Goal: Task Accomplishment & Management: Use online tool/utility

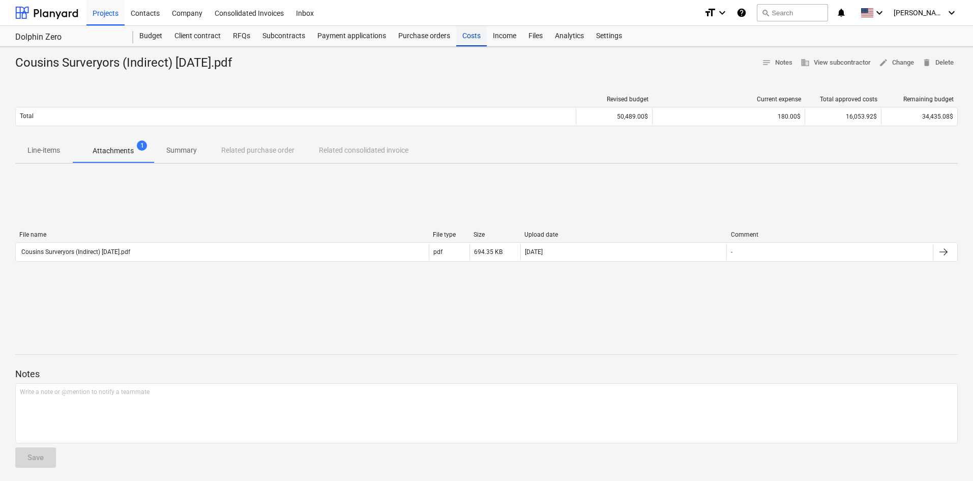
click at [472, 34] on div "Costs" at bounding box center [471, 36] width 31 height 20
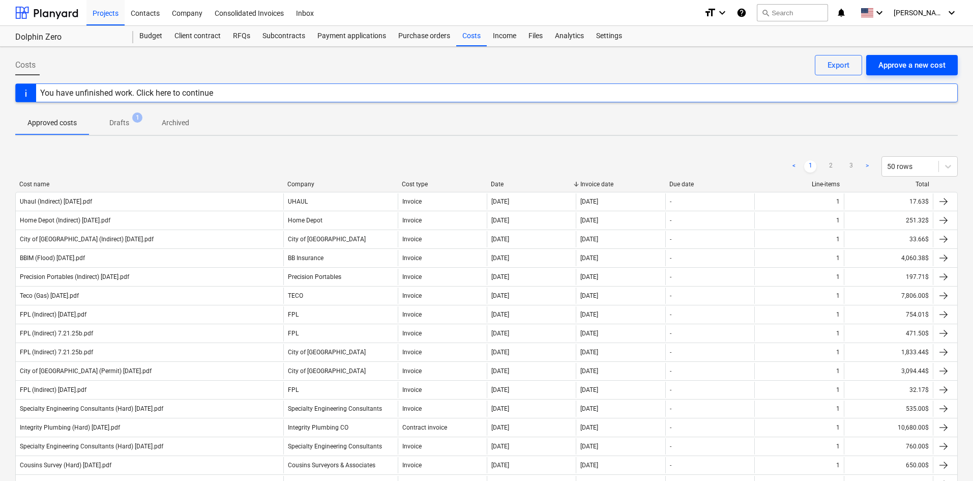
click at [903, 67] on div "Approve a new cost" at bounding box center [911, 64] width 67 height 13
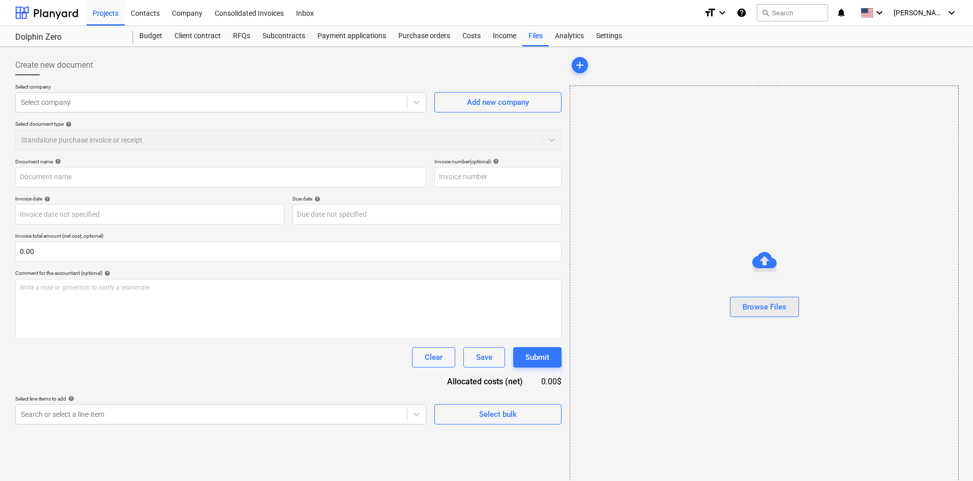
click at [760, 307] on div "Browse Files" at bounding box center [765, 306] width 44 height 13
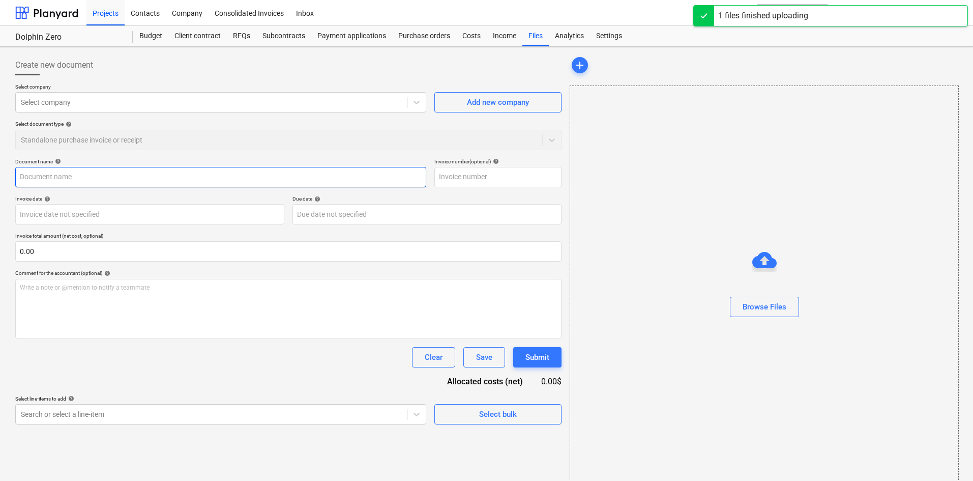
type input "Slorp (Hard) [DATE].pdf"
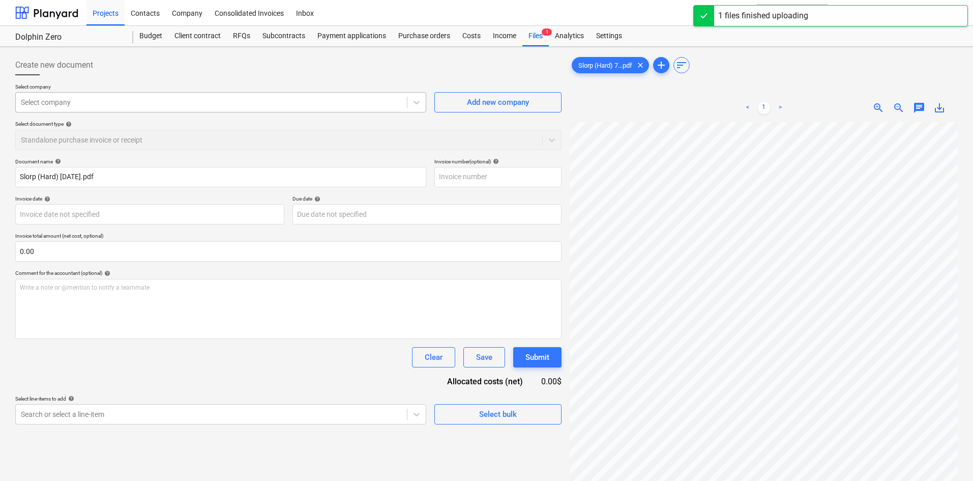
click at [97, 101] on div at bounding box center [211, 102] width 381 height 10
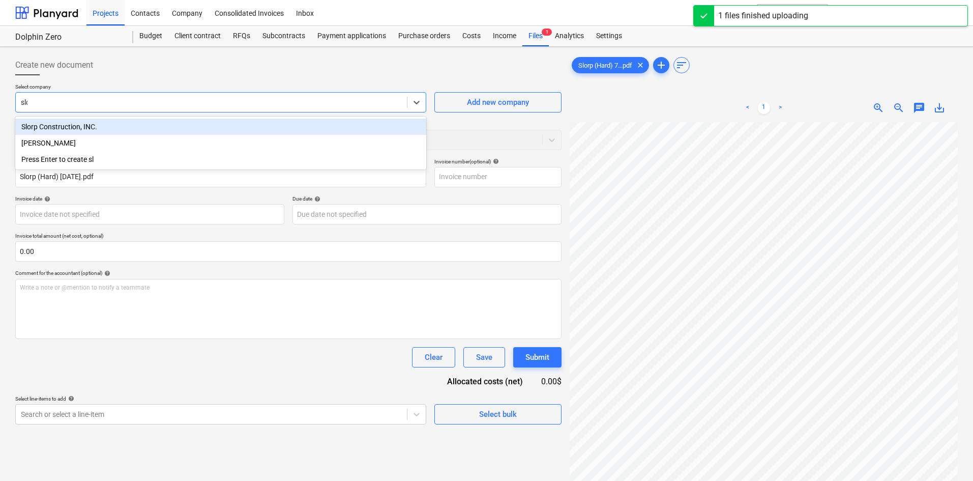
type input "slorp"
click at [122, 122] on div "Slorp Construction, INC." at bounding box center [220, 127] width 411 height 16
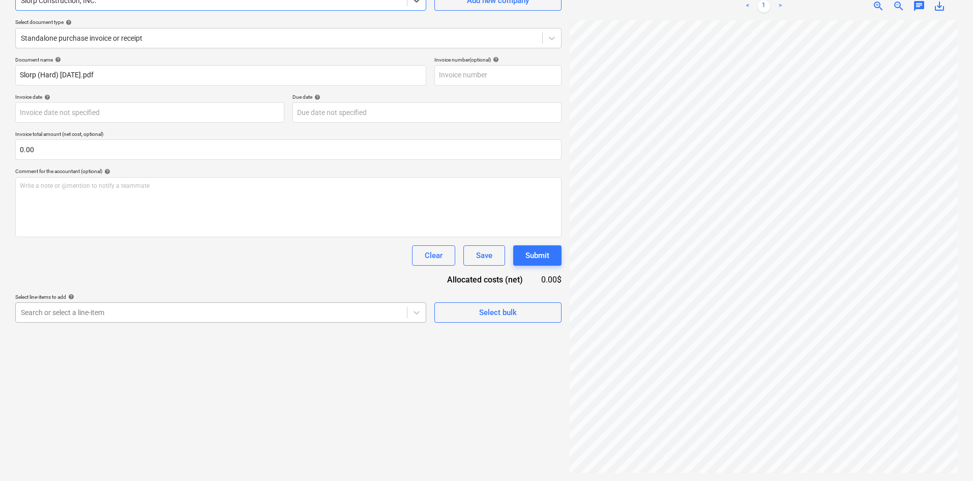
click at [127, 379] on body "Projects Contacts Company Consolidated Invoices Inbox format_size keyboard_arro…" at bounding box center [486, 138] width 973 height 481
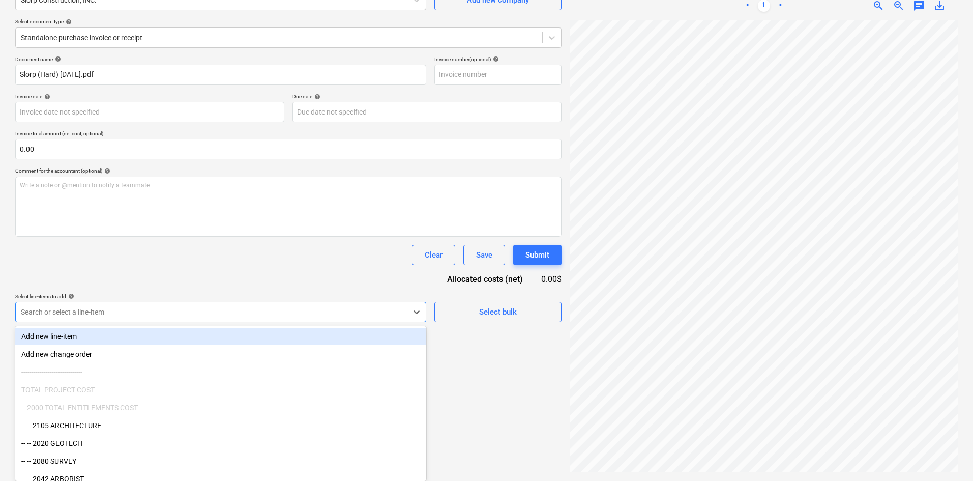
click at [132, 247] on div "Clear Save Submit" at bounding box center [288, 255] width 546 height 20
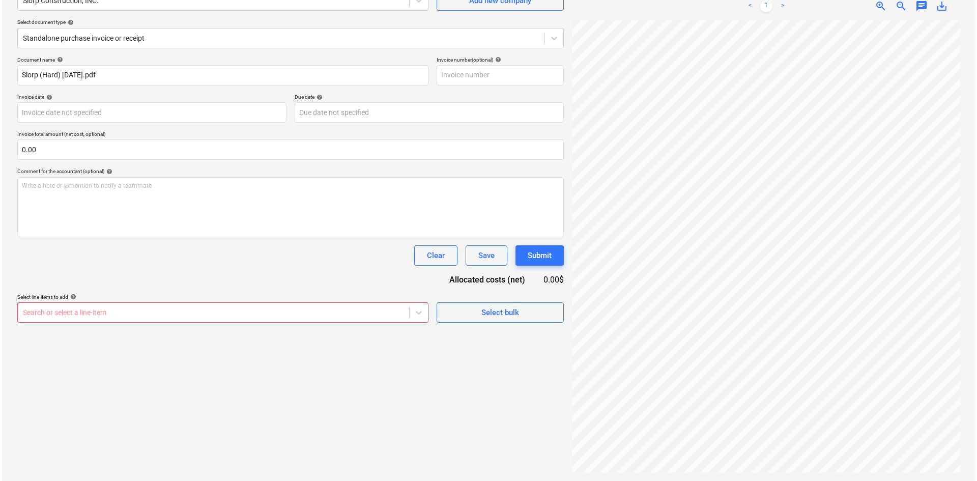
scroll to position [102, 0]
click at [110, 36] on div at bounding box center [279, 38] width 516 height 10
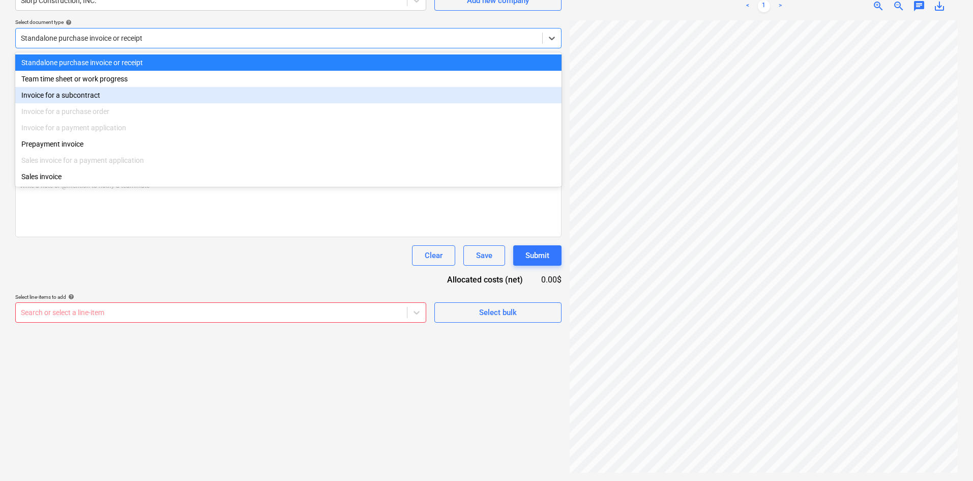
click at [92, 101] on div "Invoice for a subcontract" at bounding box center [288, 95] width 546 height 16
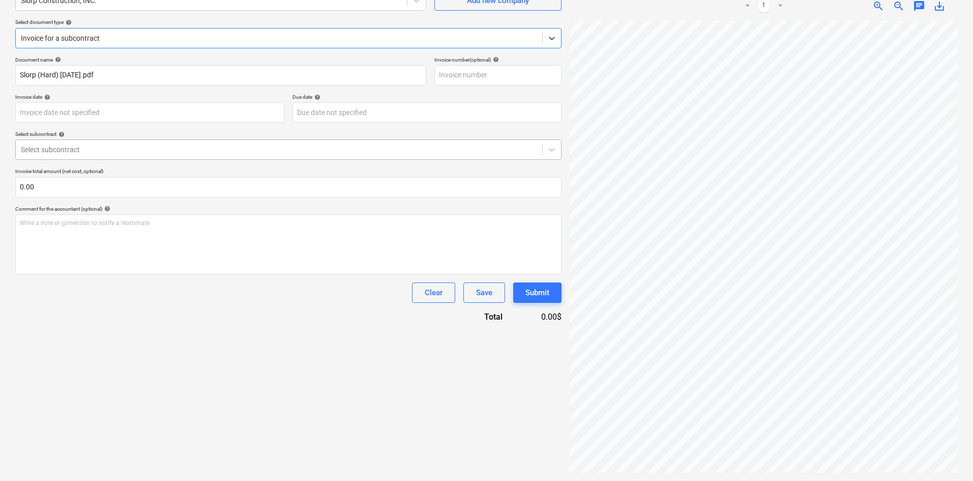
click at [81, 147] on div at bounding box center [279, 149] width 516 height 10
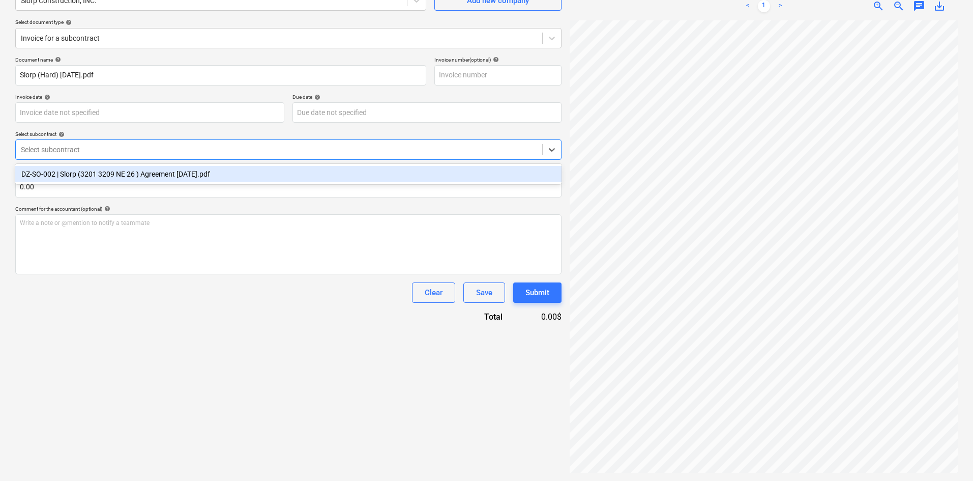
click at [91, 164] on div "DZ-SO-002 | Slorp (3201 3209 NE 26 ) Agreement [DATE].pdf" at bounding box center [288, 174] width 546 height 20
click at [185, 180] on div "DZ-SO-002 | Slorp (3201 3209 NE 26 ) Agreement [DATE].pdf" at bounding box center [288, 174] width 546 height 16
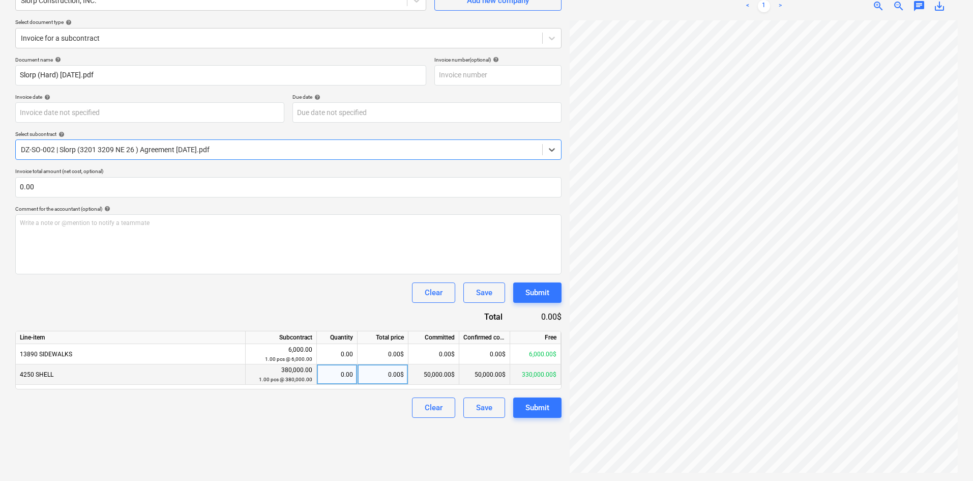
click at [369, 380] on div "0.00$" at bounding box center [383, 374] width 51 height 20
type input "25000"
click at [321, 434] on div "Create new document Select company Slorp Construction, INC. Add new company Sel…" at bounding box center [288, 212] width 554 height 527
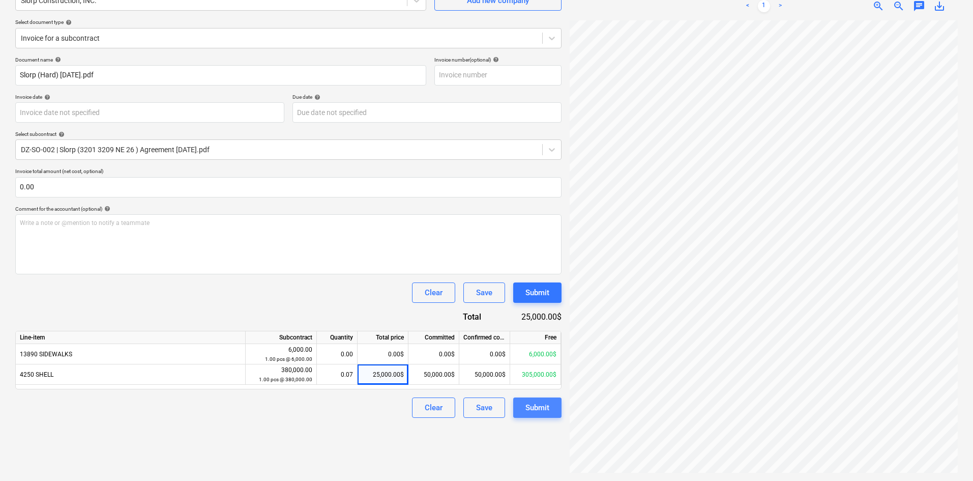
click at [541, 408] on div "Submit" at bounding box center [537, 407] width 24 height 13
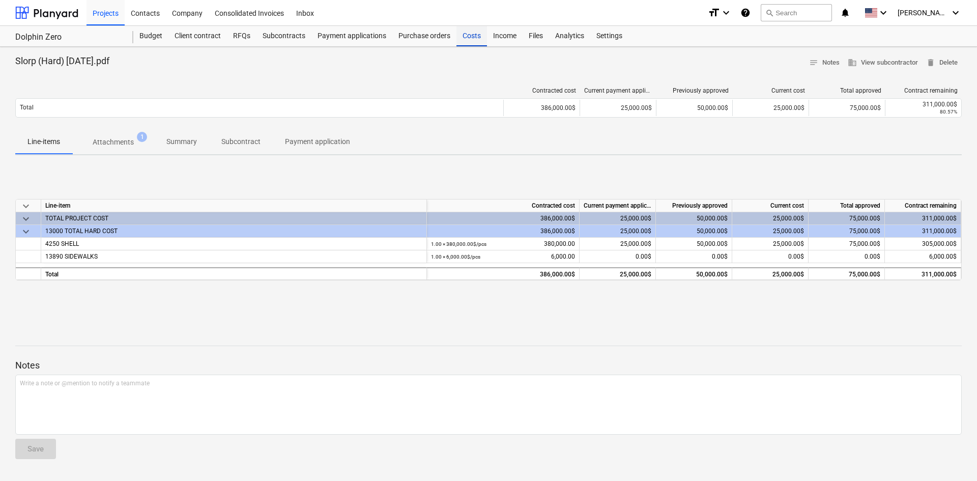
click at [473, 38] on div "Costs" at bounding box center [471, 36] width 31 height 20
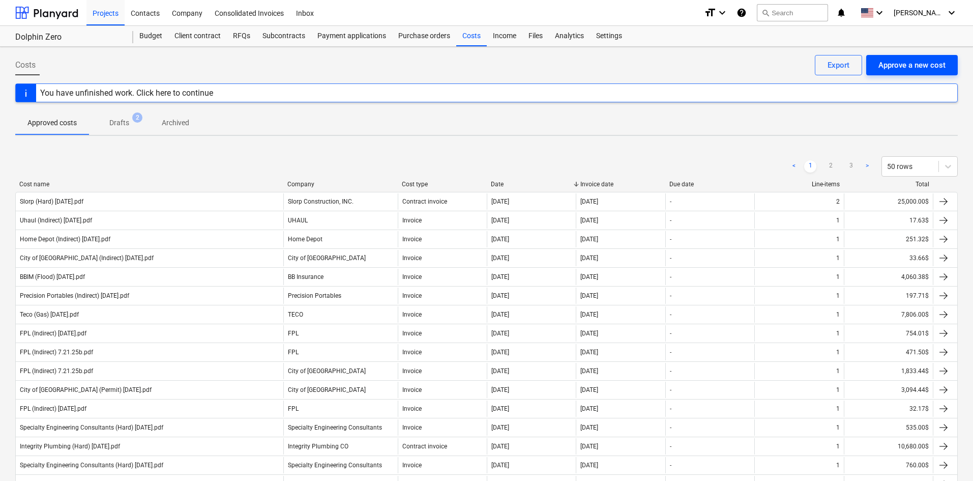
click at [911, 71] on div "Approve a new cost" at bounding box center [911, 64] width 67 height 13
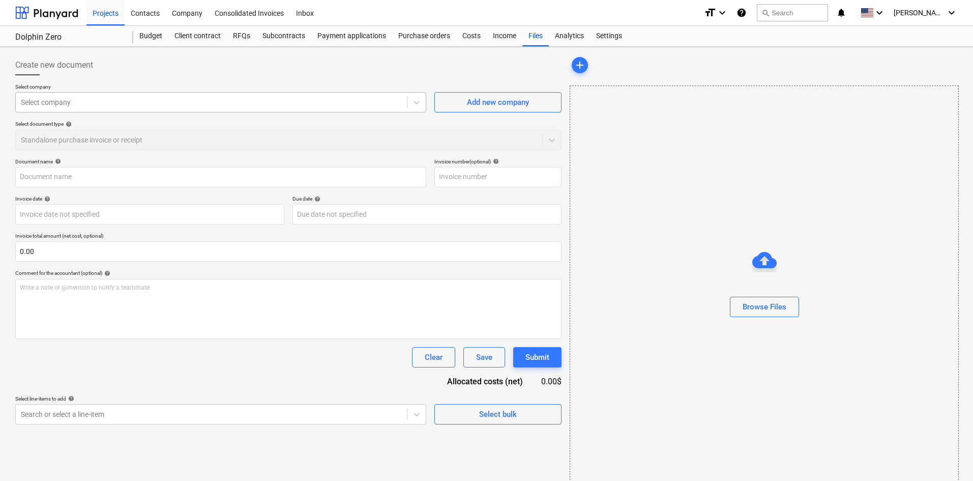
click at [143, 106] on div at bounding box center [211, 102] width 381 height 10
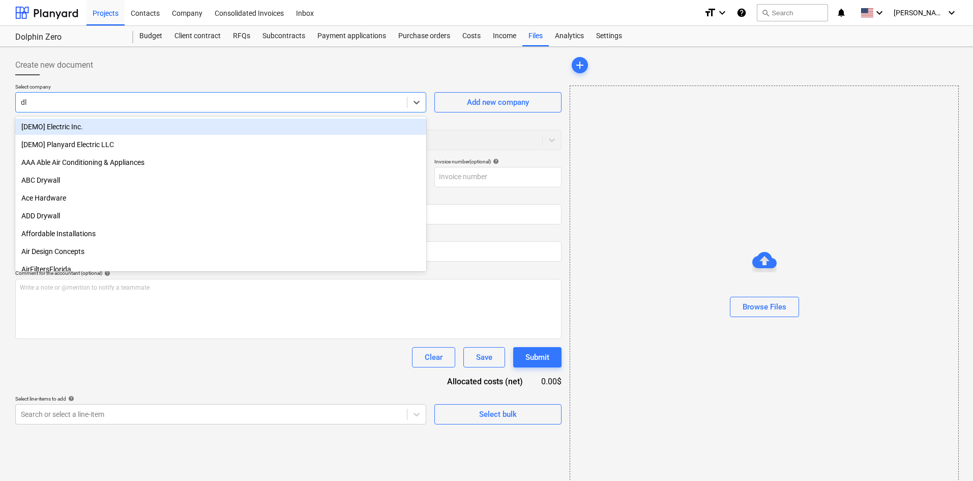
type input "d"
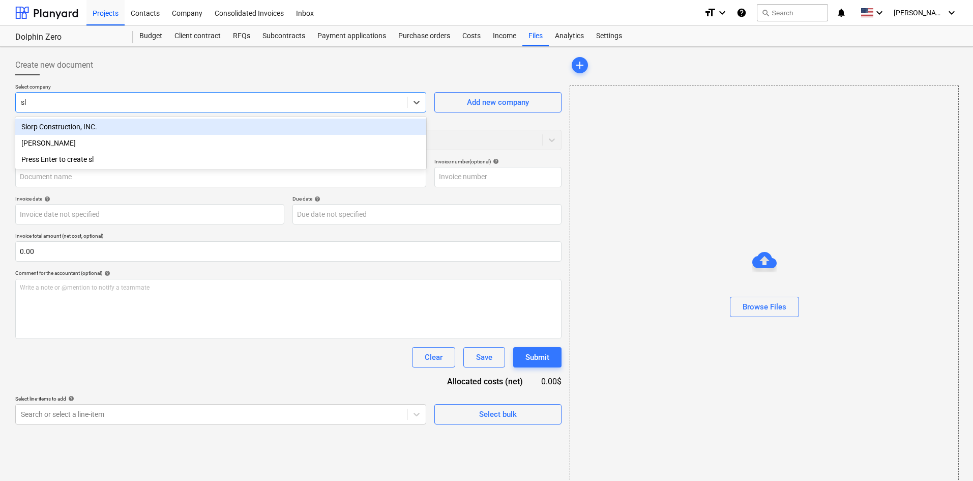
type input "slo"
click at [119, 128] on div "Slorp Construction, INC." at bounding box center [220, 127] width 411 height 16
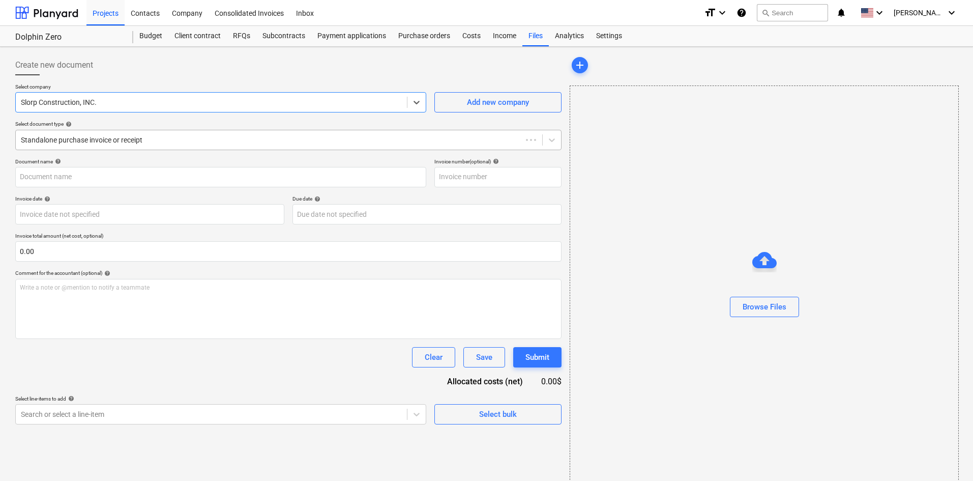
click at [105, 139] on div at bounding box center [269, 140] width 496 height 10
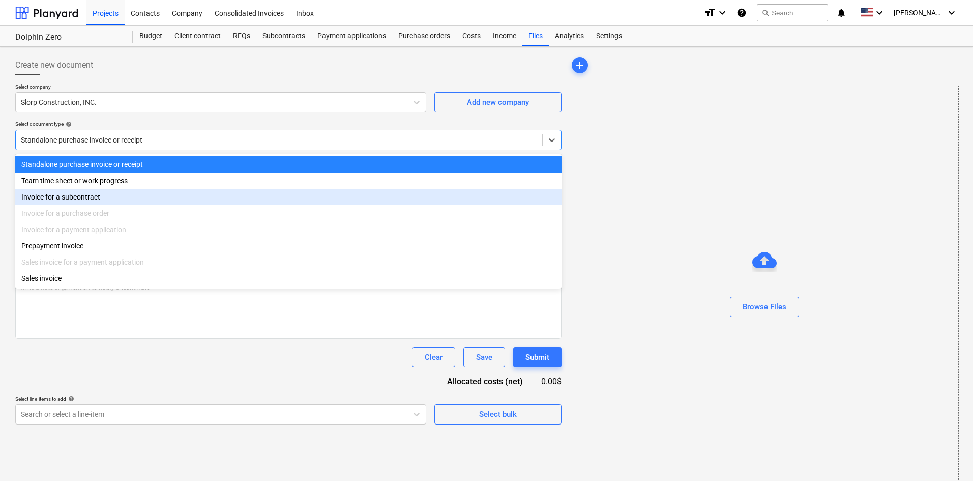
click at [93, 197] on div "Invoice for a subcontract" at bounding box center [288, 197] width 546 height 16
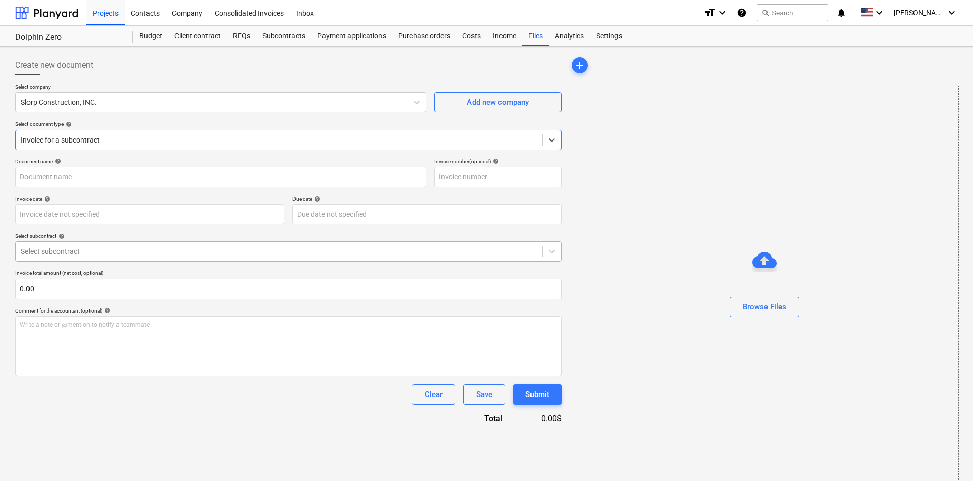
click at [84, 249] on div at bounding box center [279, 251] width 516 height 10
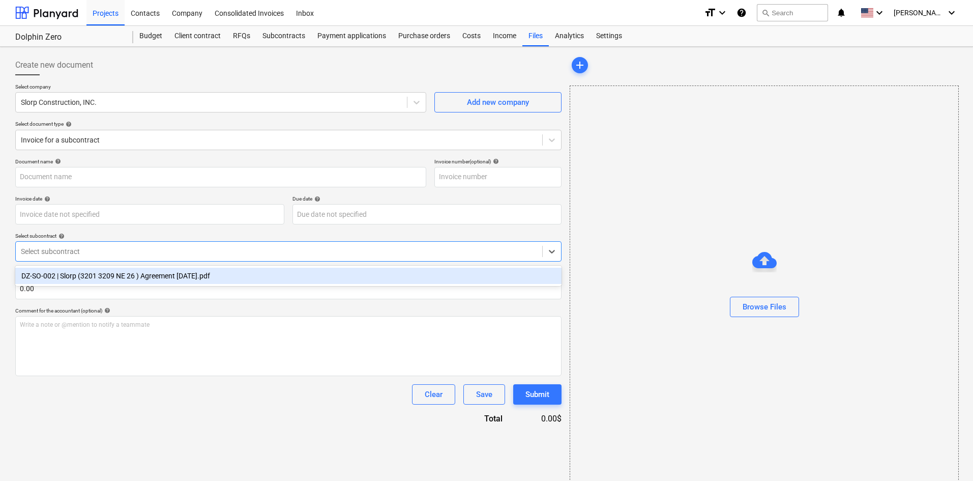
click at [84, 272] on div "DZ-SO-002 | Slorp (3201 3209 NE 26 ) Agreement [DATE].pdf" at bounding box center [288, 276] width 546 height 16
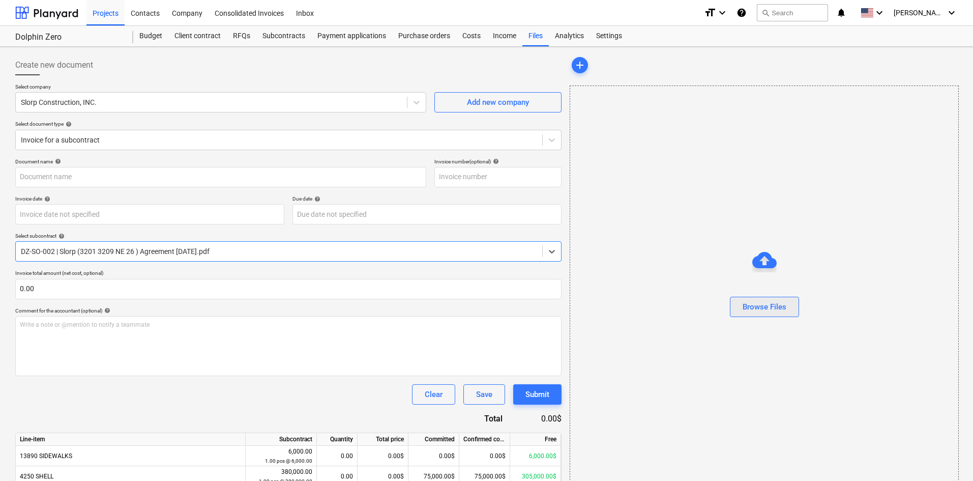
click at [780, 305] on div "Browse Files" at bounding box center [765, 306] width 44 height 13
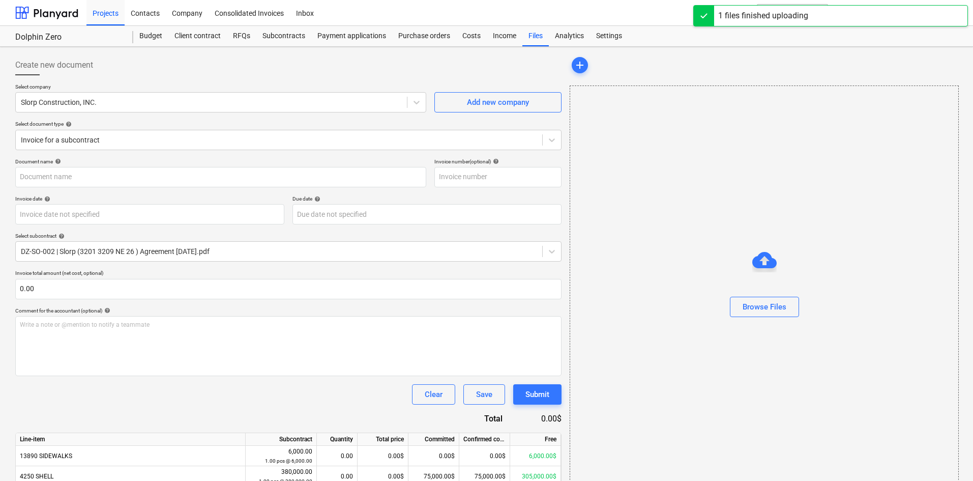
type input "Slorp (Hard) [DATE].pdf"
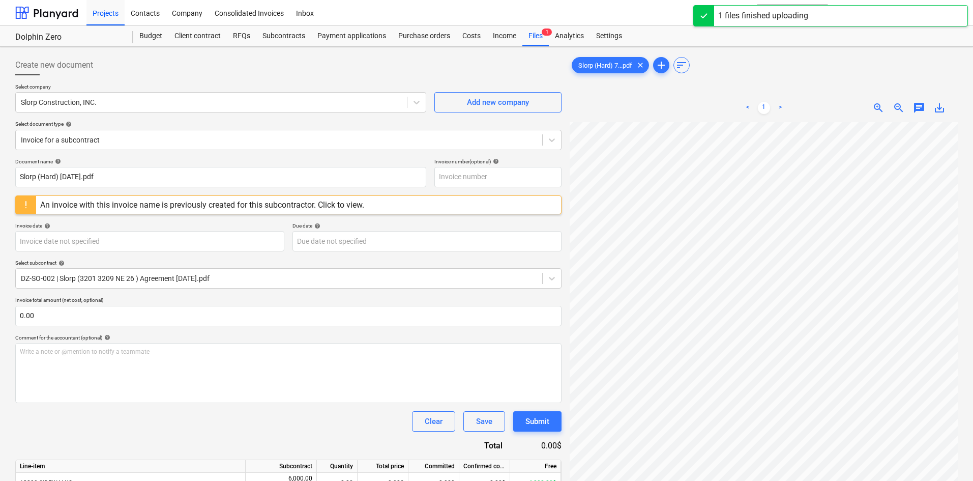
scroll to position [102, 0]
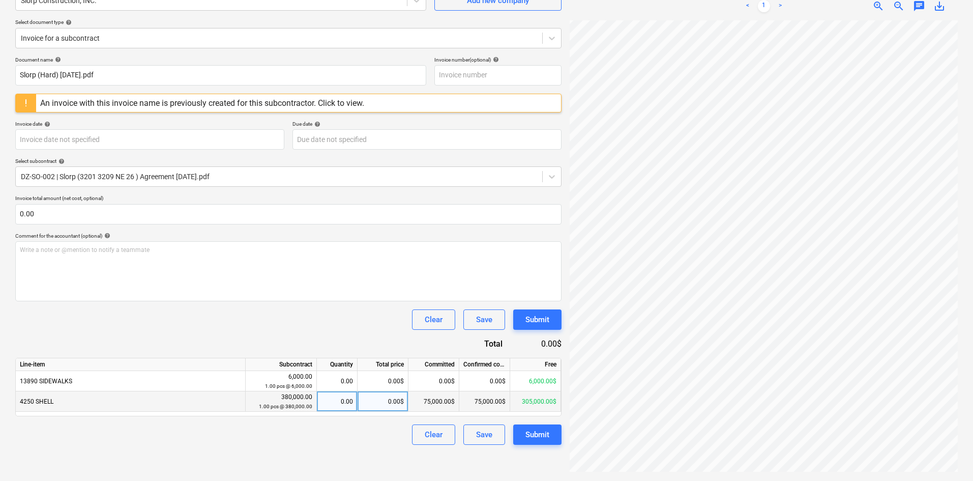
click at [390, 400] on div "0.00$" at bounding box center [383, 401] width 51 height 20
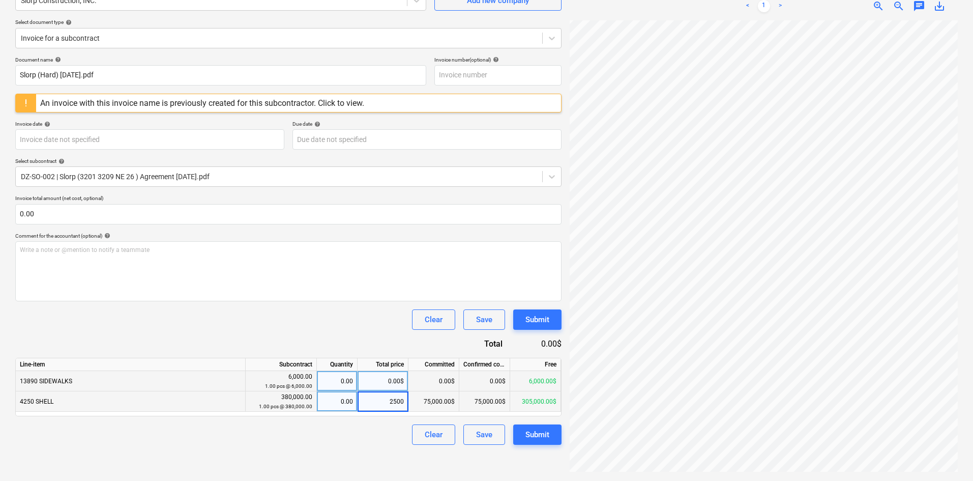
type input "25000"
click at [367, 339] on div "Document name help Slorp (Hard) [DATE].pdf Invoice number (optional) help An in…" at bounding box center [288, 250] width 546 height 388
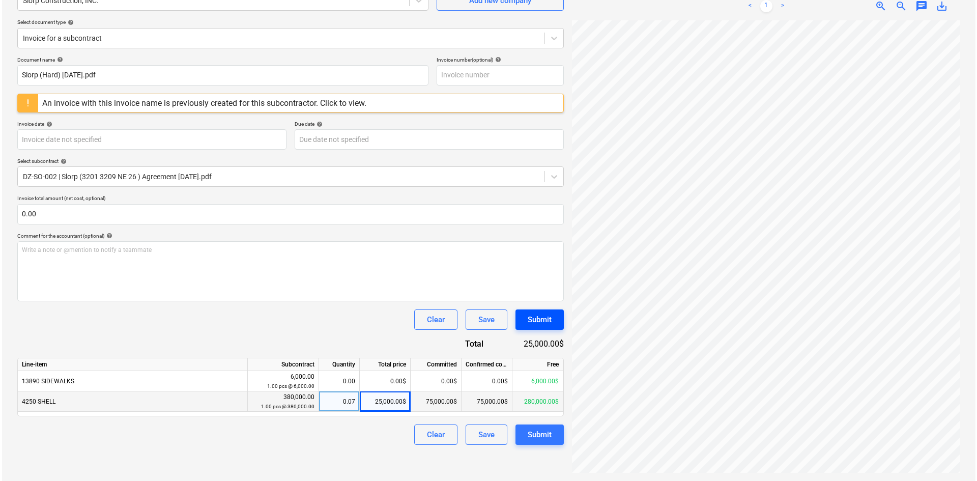
scroll to position [145, 51]
click at [548, 438] on div "Submit" at bounding box center [537, 434] width 24 height 13
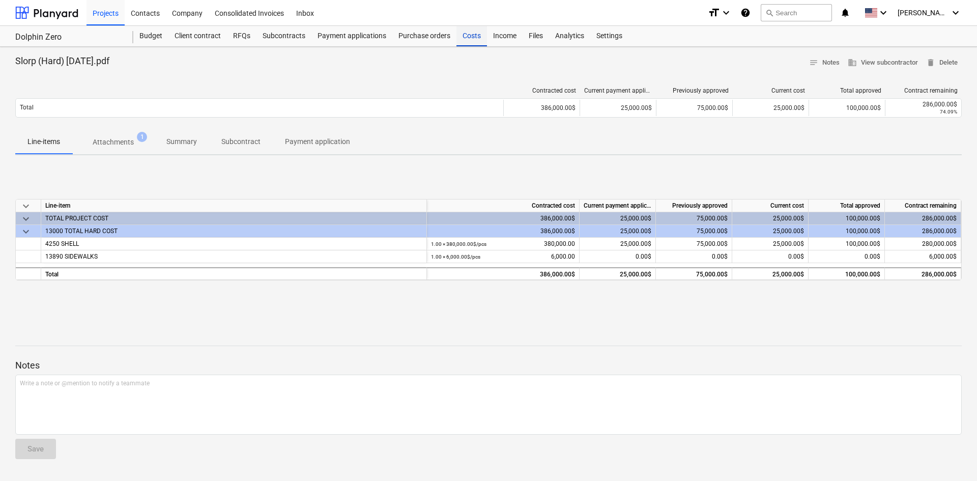
click at [472, 37] on div "Costs" at bounding box center [471, 36] width 31 height 20
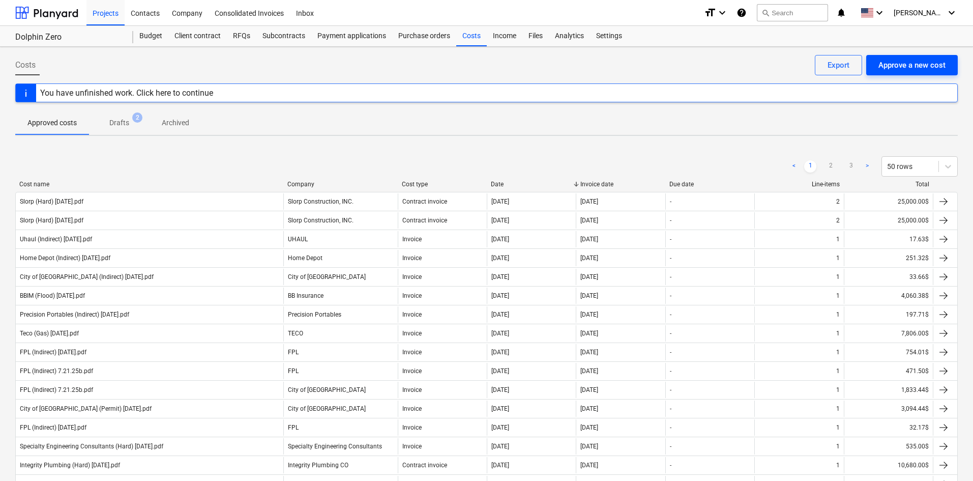
click at [882, 73] on button "Approve a new cost" at bounding box center [912, 65] width 92 height 20
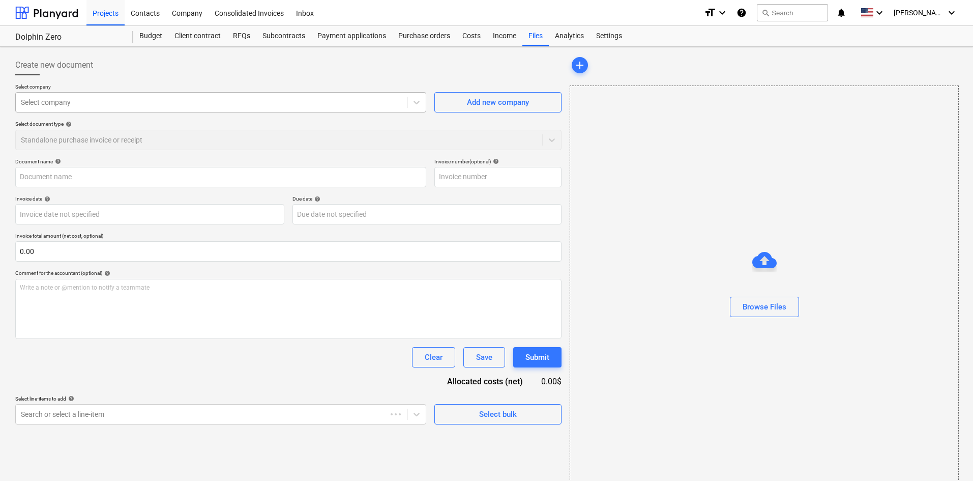
click at [186, 110] on div "Select company" at bounding box center [220, 102] width 411 height 20
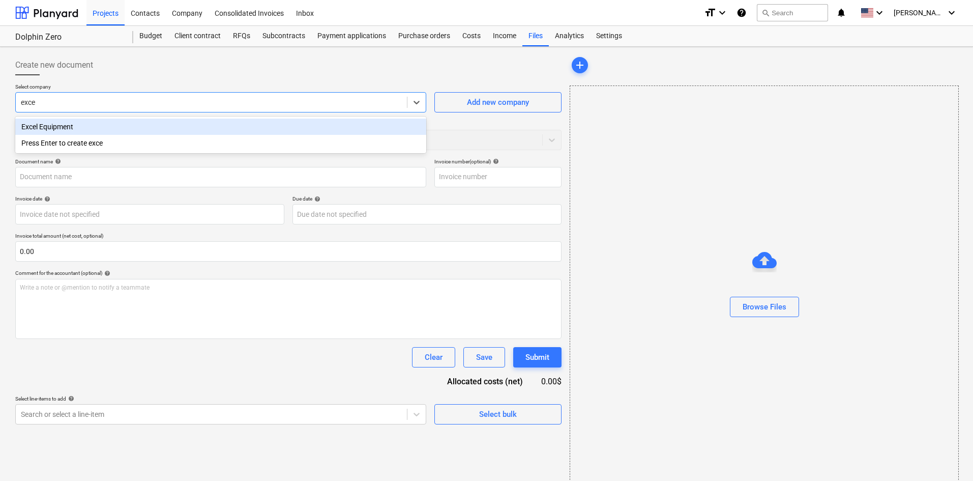
type input "excel"
click at [181, 127] on div "Excel Equipment" at bounding box center [220, 127] width 411 height 16
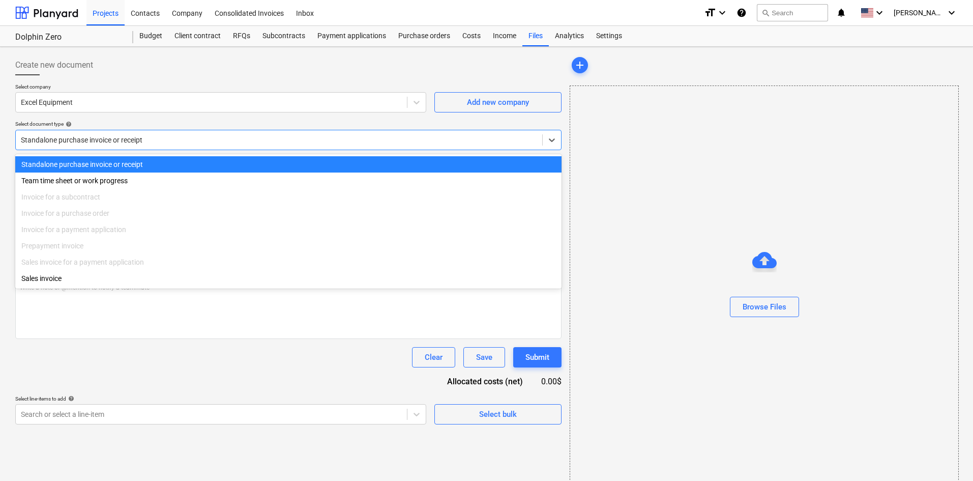
click at [137, 147] on div "Standalone purchase invoice or receipt" at bounding box center [279, 140] width 526 height 14
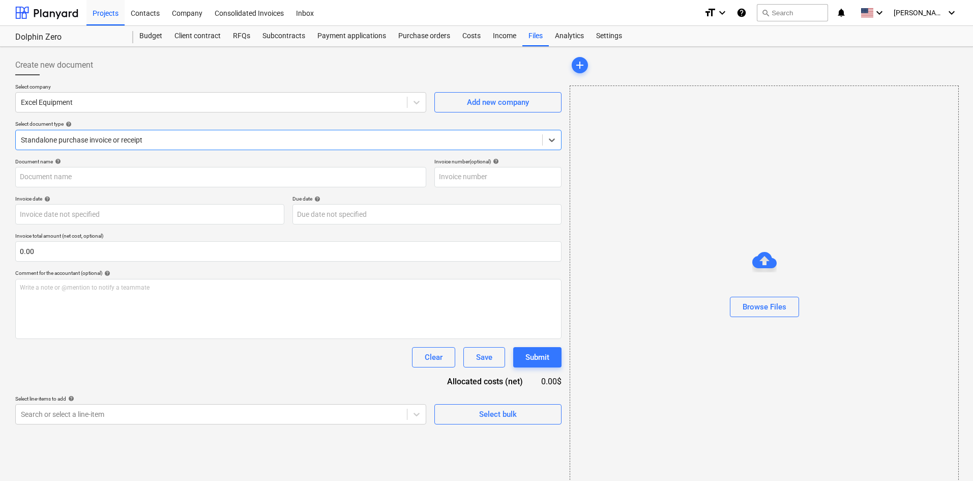
click at [137, 147] on div "Standalone purchase invoice or receipt" at bounding box center [279, 140] width 526 height 14
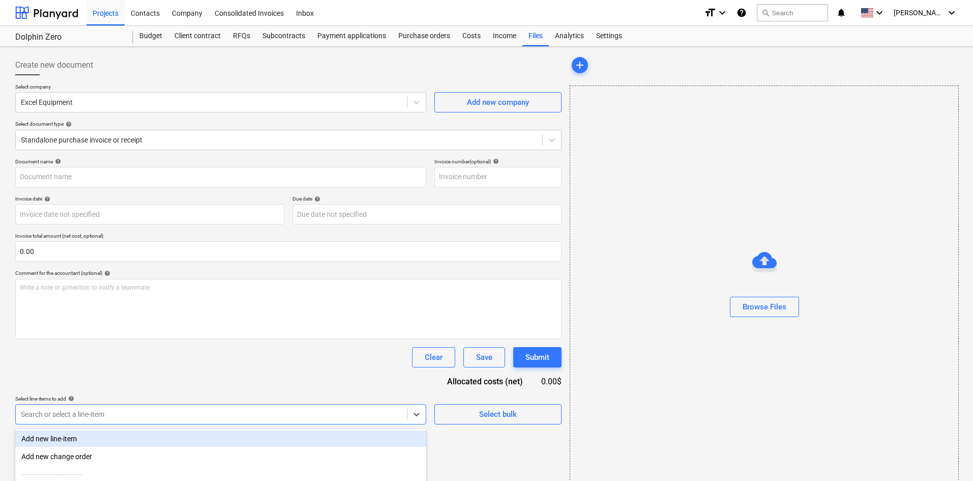
scroll to position [102, 0]
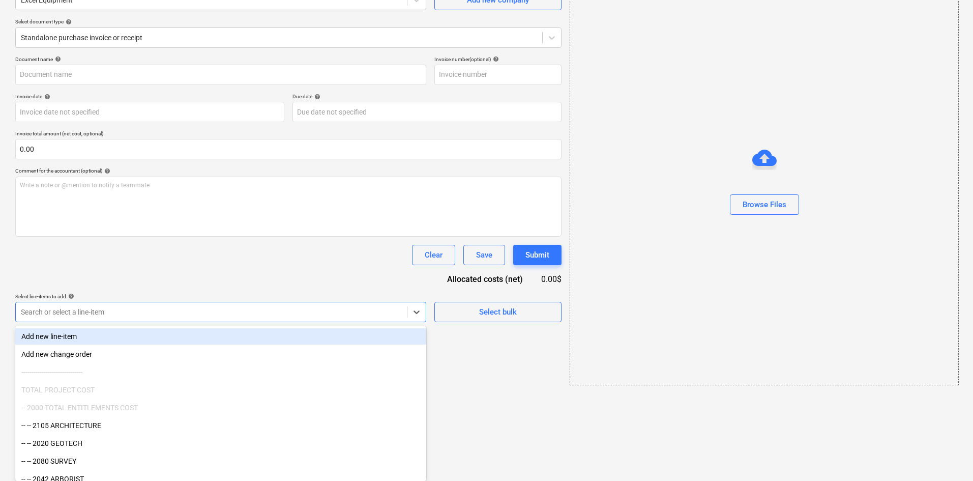
click at [128, 378] on body "Projects Contacts Company Consolidated Invoices Inbox format_size keyboard_arro…" at bounding box center [486, 138] width 973 height 481
click at [215, 273] on div "Document name help Invoice number (optional) help Invoice date help Press the d…" at bounding box center [288, 189] width 546 height 266
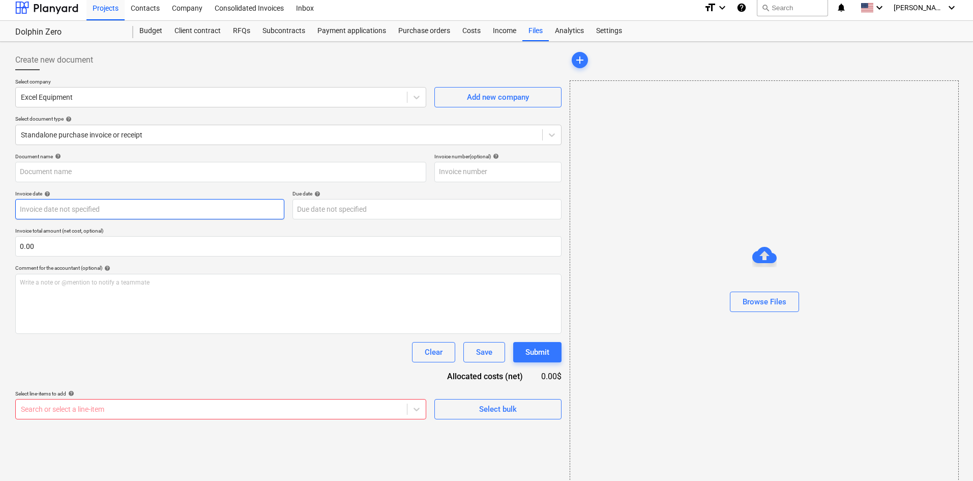
scroll to position [0, 0]
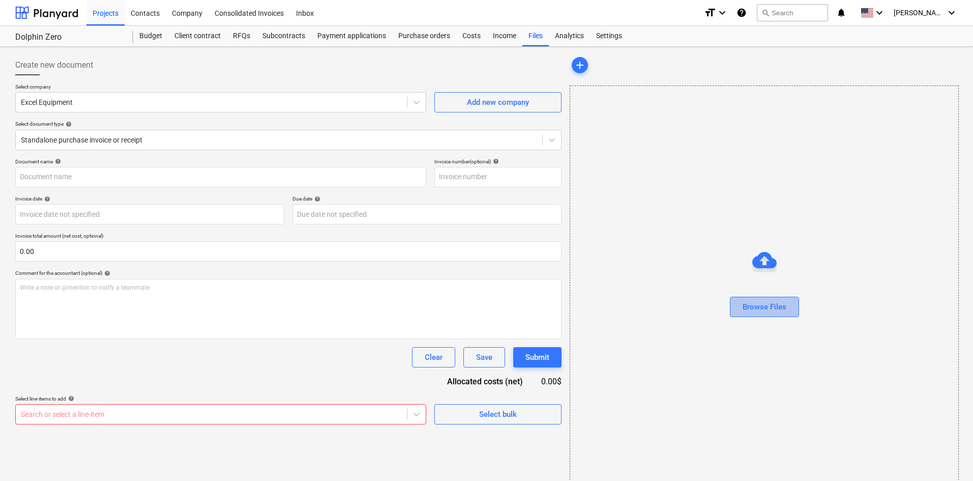
click at [779, 305] on div "Browse Files" at bounding box center [765, 306] width 44 height 13
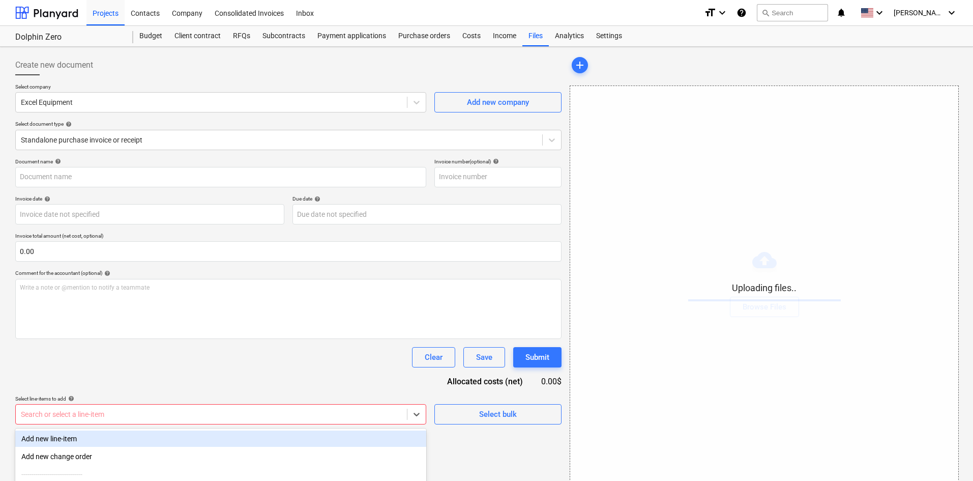
scroll to position [102, 0]
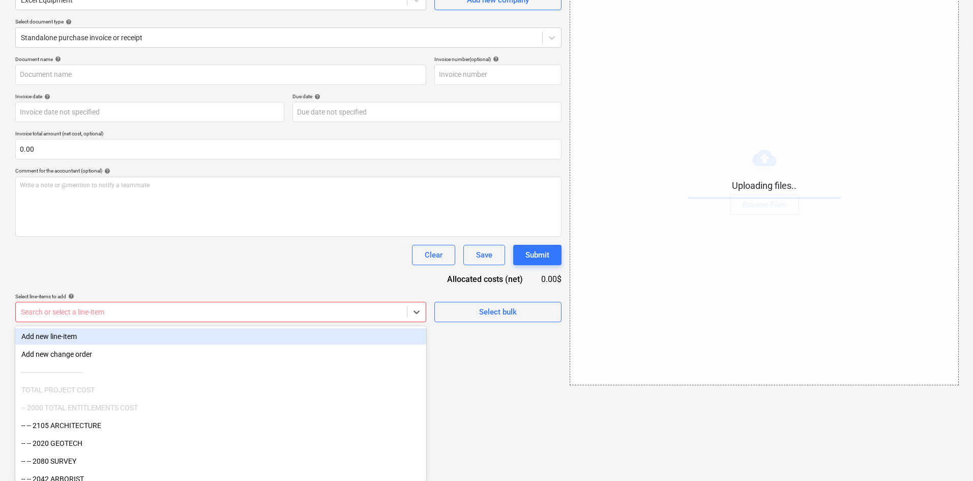
click at [210, 378] on body "Projects Contacts Company Consolidated Invoices Inbox format_size keyboard_arro…" at bounding box center [486, 138] width 973 height 481
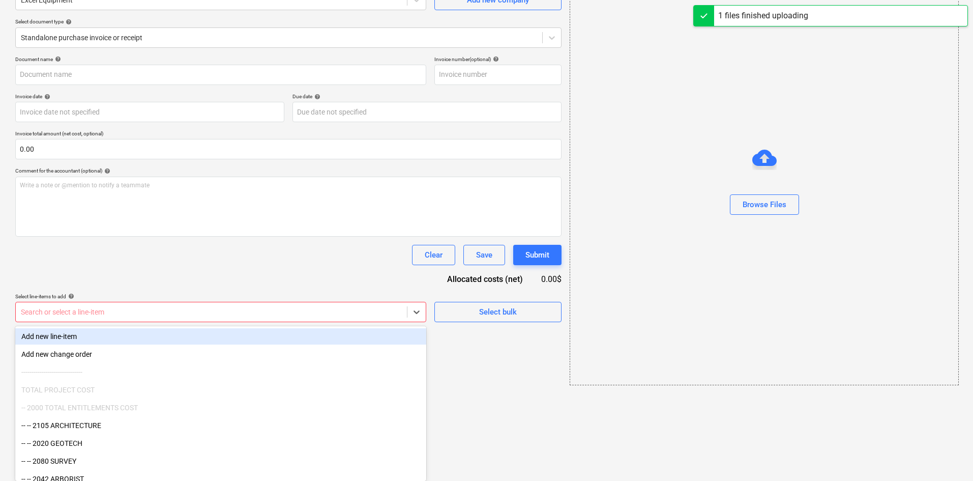
type input "Excel (LD) [DATE].pdf"
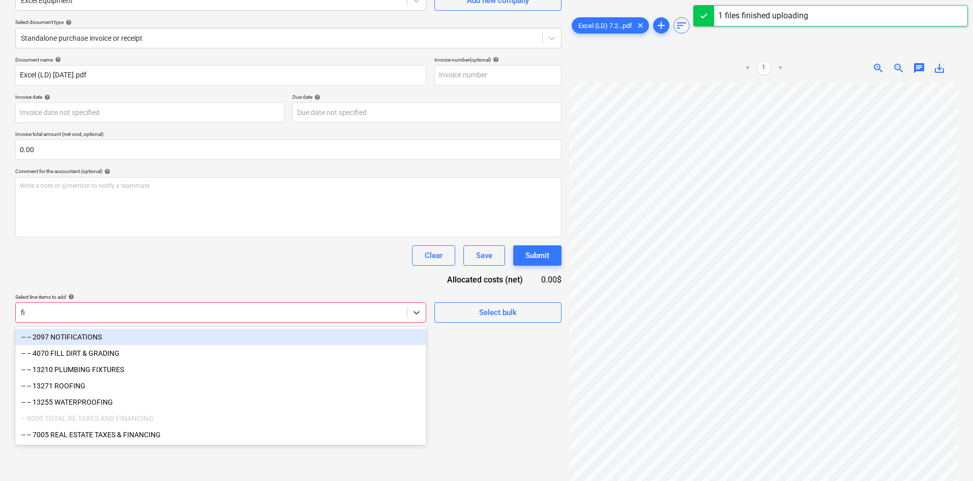
type input "fil"
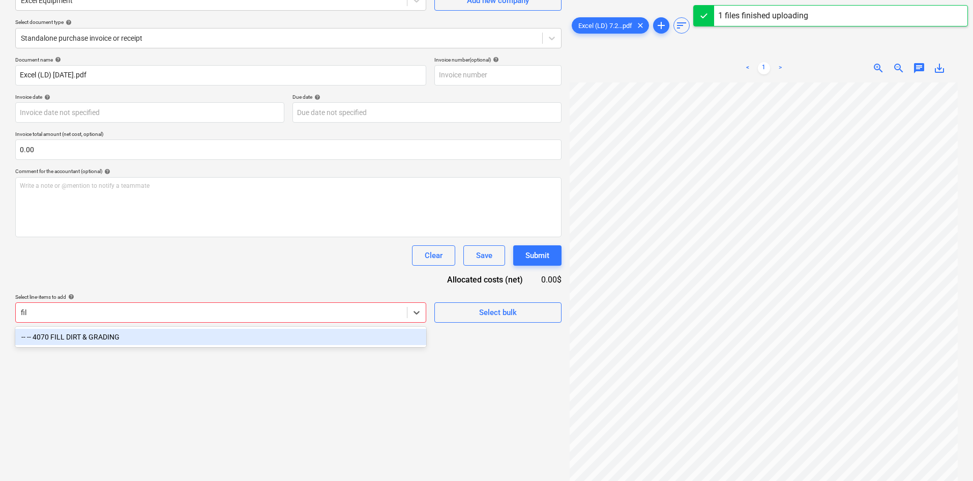
click at [157, 334] on div "-- -- 4070 FILL DIRT & GRADING" at bounding box center [220, 337] width 411 height 16
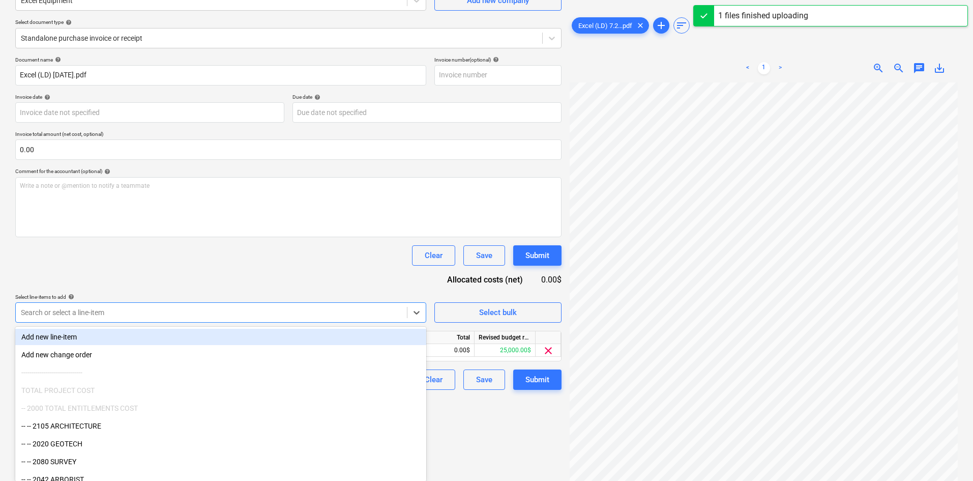
click at [188, 287] on div "Document name help Excel (LD) [DATE].pdf Invoice number (optional) help Invoice…" at bounding box center [288, 222] width 546 height 333
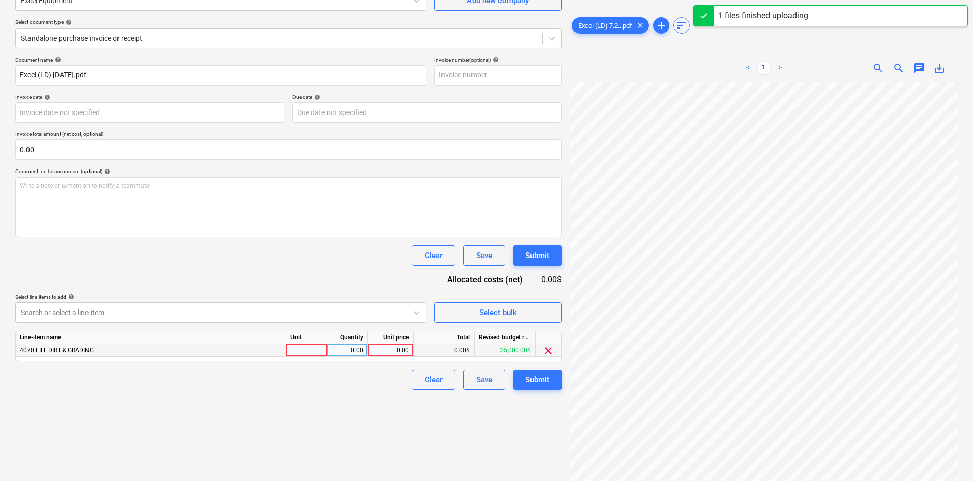
click at [377, 352] on div "0.00" at bounding box center [390, 350] width 37 height 13
type input "1800"
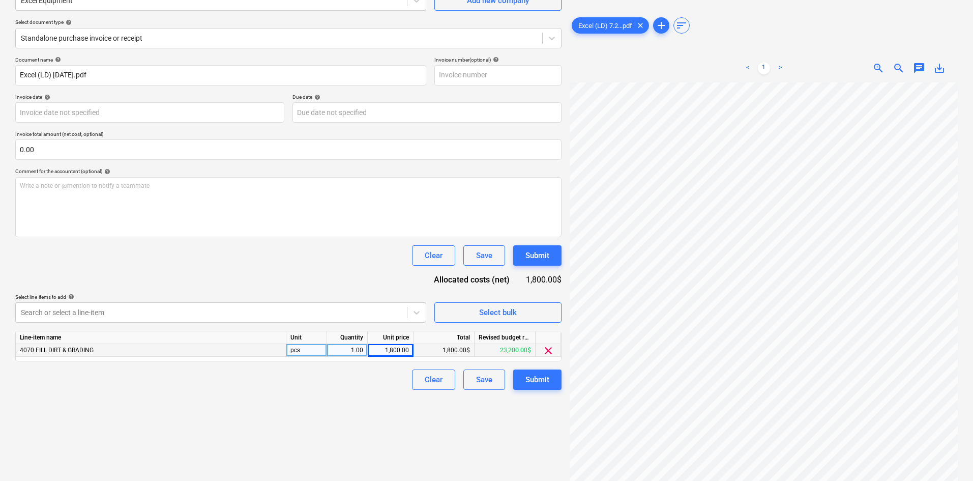
click at [382, 478] on div "Create new document Select company Excel Equipment Add new company Select docum…" at bounding box center [486, 213] width 973 height 536
click at [538, 380] on div "Submit" at bounding box center [537, 379] width 24 height 13
